Goal: Browse casually

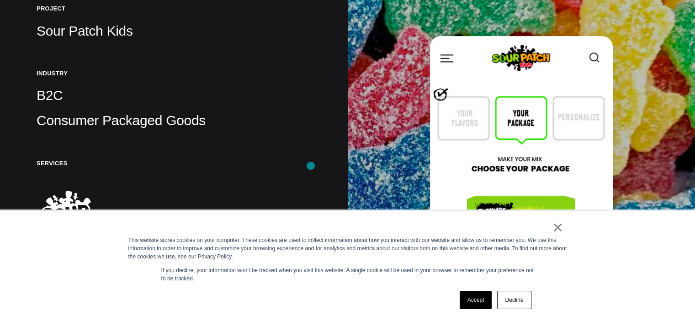
scroll to position [213, 0]
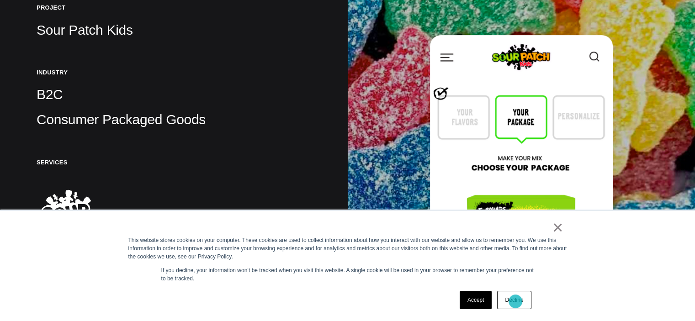
click at [516, 302] on link "Decline" at bounding box center [514, 300] width 34 height 18
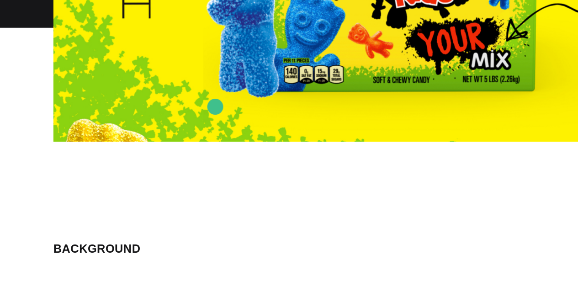
scroll to position [779, 0]
